Goal: Submit feedback/report problem

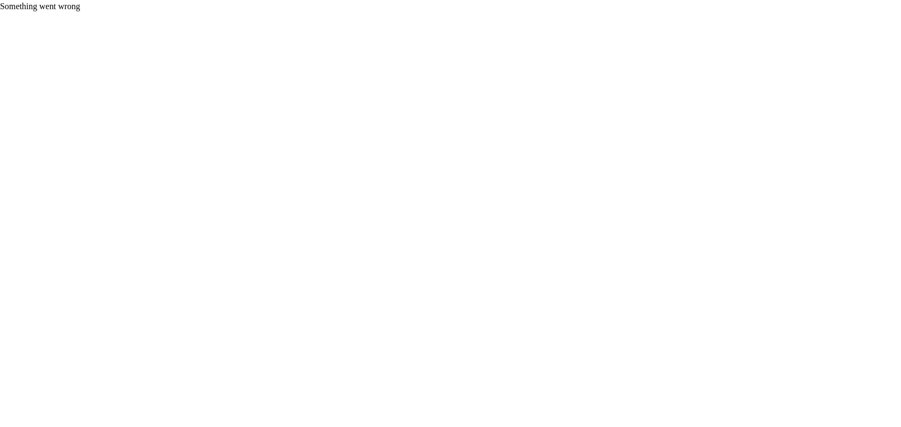
click at [285, 10] on div "Something went wrong" at bounding box center [453, 5] width 907 height 10
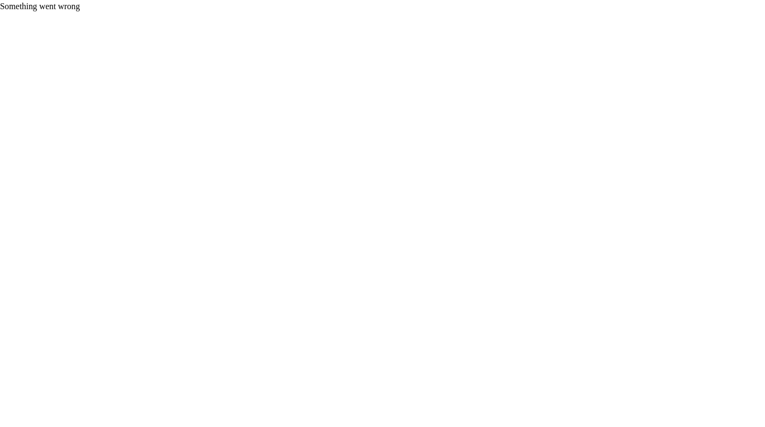
click at [765, 10] on div "Something went wrong" at bounding box center [385, 5] width 771 height 10
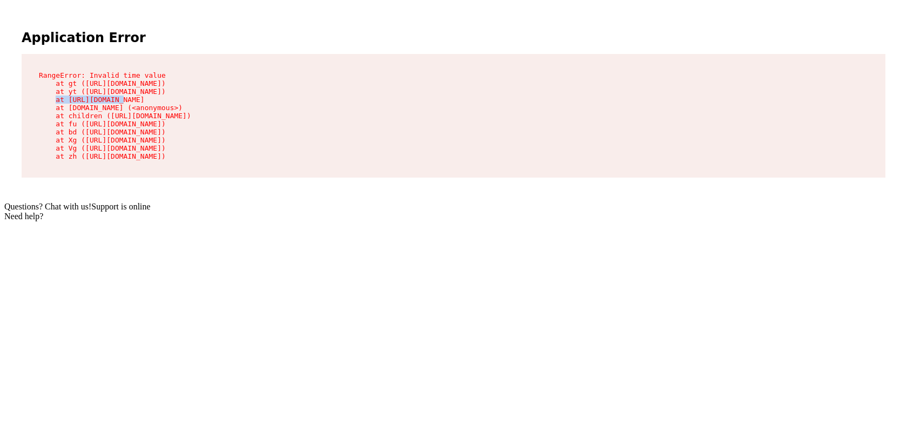
drag, startPoint x: 318, startPoint y: 84, endPoint x: 386, endPoint y: 84, distance: 67.5
click at [386, 84] on pre "RangeError: Invalid time value at gt ([URL][DOMAIN_NAME]) at yt ([URL][DOMAIN_N…" at bounding box center [454, 116] width 864 height 124
copy pre "date-_bidfL8V.js"
click at [386, 82] on pre "RangeError: Invalid time value at gt ([URL][DOMAIN_NAME]) at yt ([URL][DOMAIN_N…" at bounding box center [454, 116] width 864 height 124
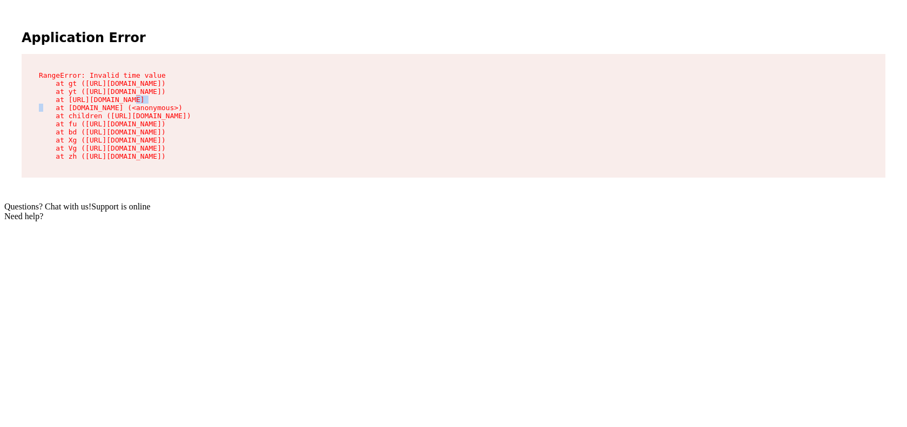
copy pre "8639"
click at [386, 113] on pre "RangeError: Invalid time value at gt (https://lockpro.sfo3.cdn.digitaloceanspac…" at bounding box center [454, 116] width 864 height 124
copy pre "4538"
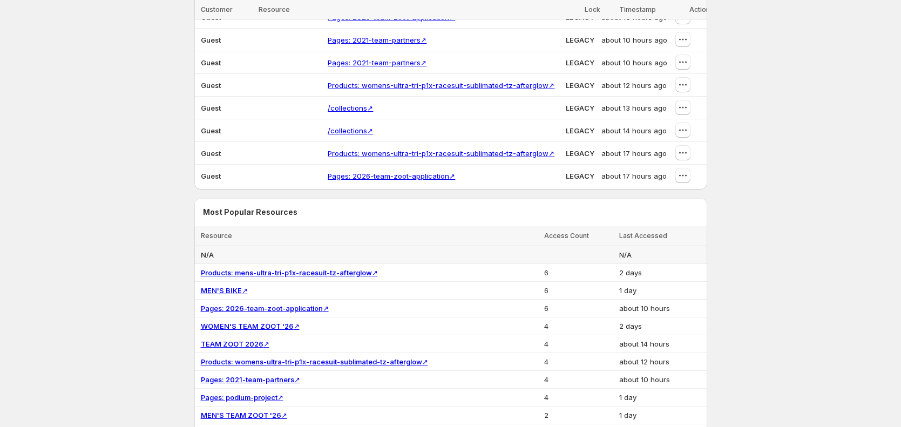
scroll to position [409, 0]
